Goal: Navigation & Orientation: Find specific page/section

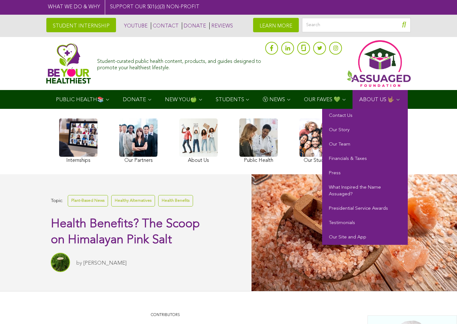
click at [362, 98] on span "ABOUT US 🤟🏽" at bounding box center [376, 99] width 35 height 5
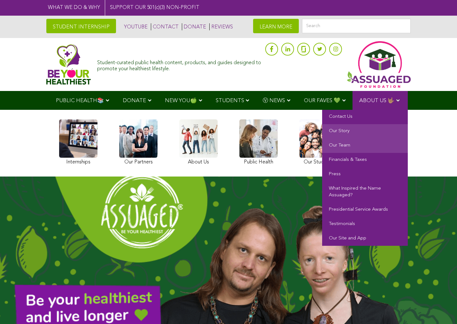
click at [339, 144] on link "Our Team" at bounding box center [365, 146] width 86 height 14
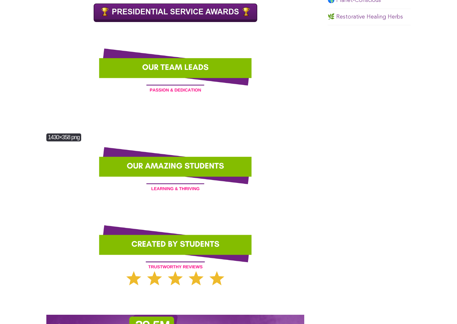
scroll to position [538, 0]
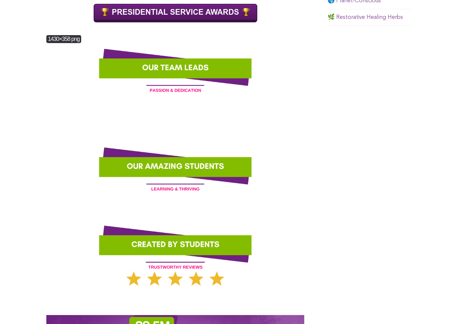
click at [172, 67] on img at bounding box center [175, 67] width 258 height 64
click at [170, 67] on img at bounding box center [175, 67] width 258 height 64
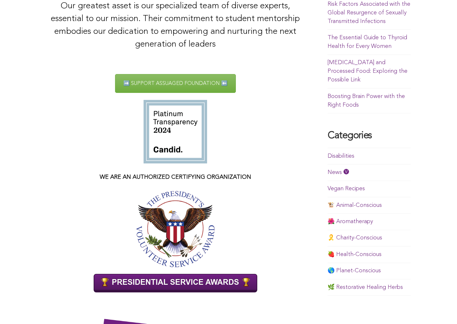
scroll to position [242, 0]
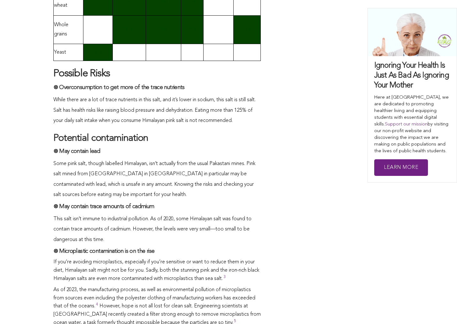
scroll to position [1670, 8]
